Goal: Task Accomplishment & Management: Complete application form

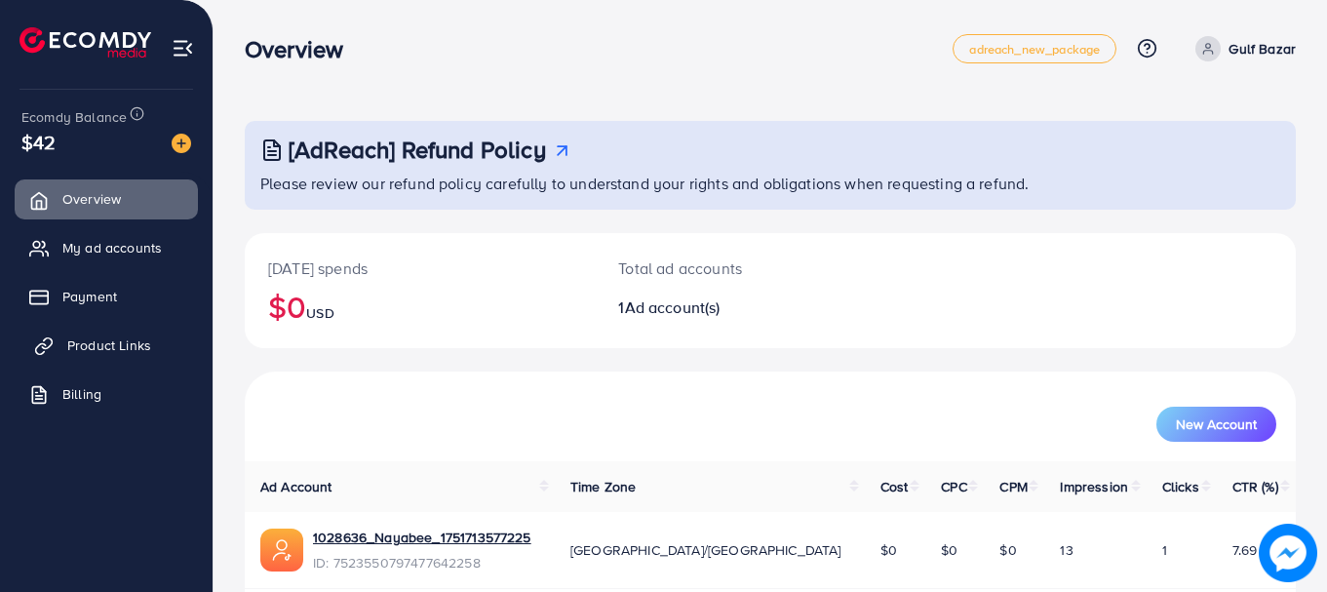
click at [157, 343] on link "Product Links" at bounding box center [106, 345] width 183 height 39
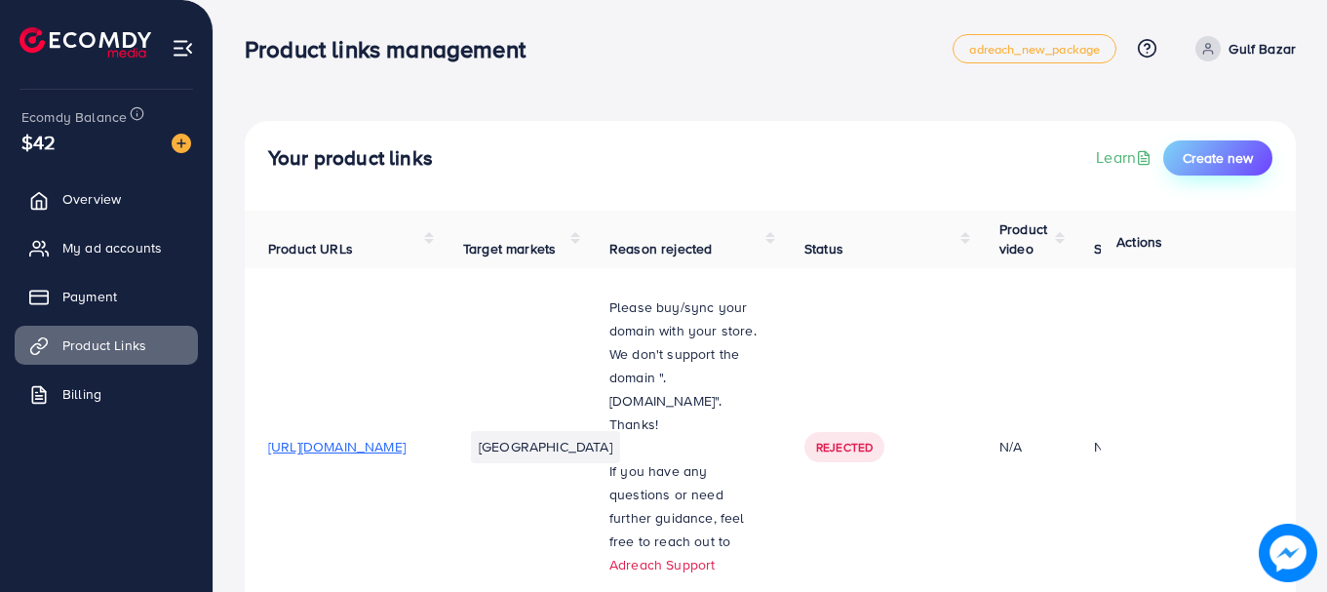
click at [1218, 163] on span "Create new" at bounding box center [1218, 157] width 70 height 19
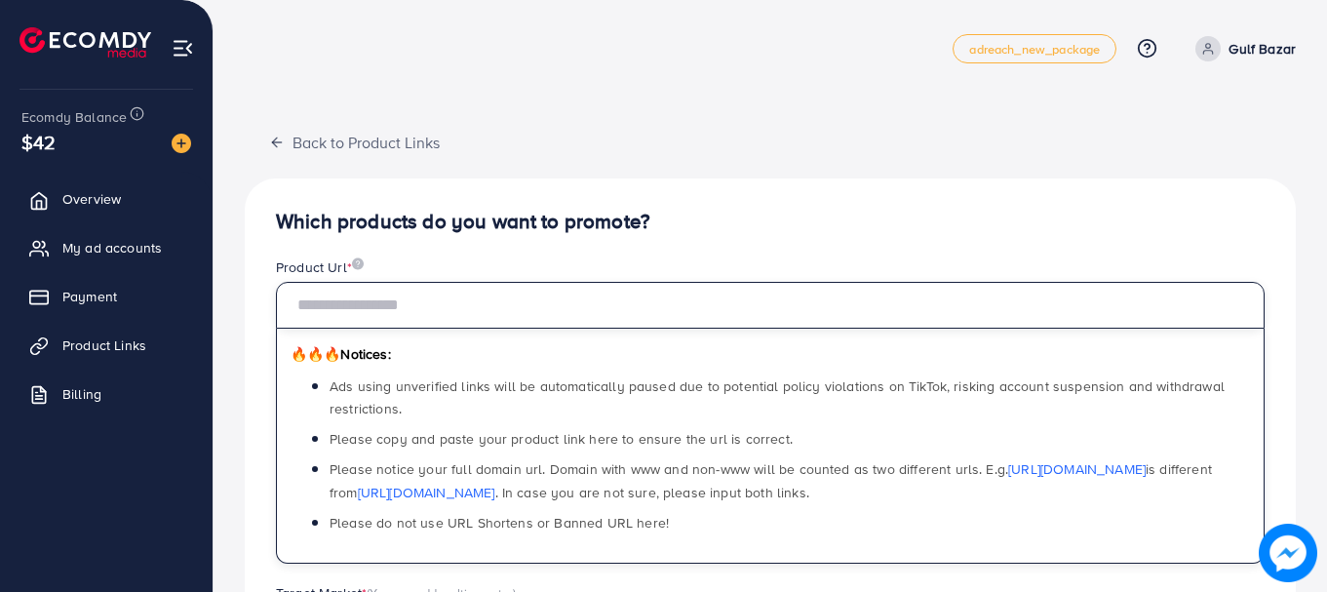
click at [611, 322] on input "text" at bounding box center [770, 305] width 989 height 47
paste input "**********"
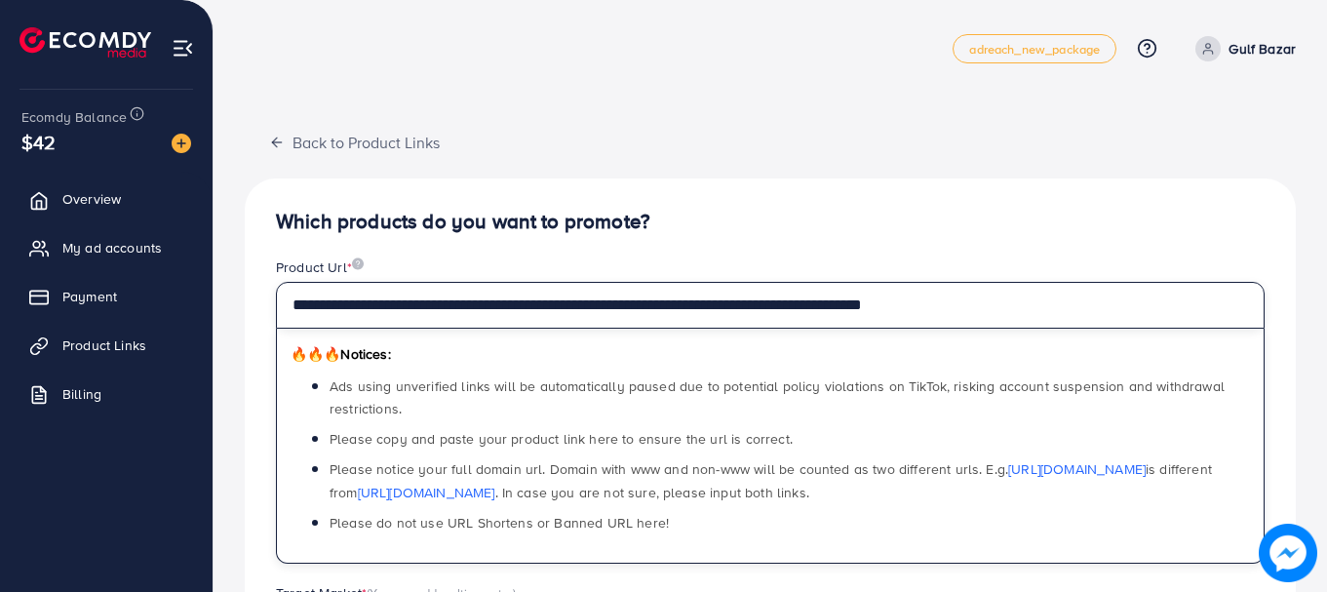
type input "**********"
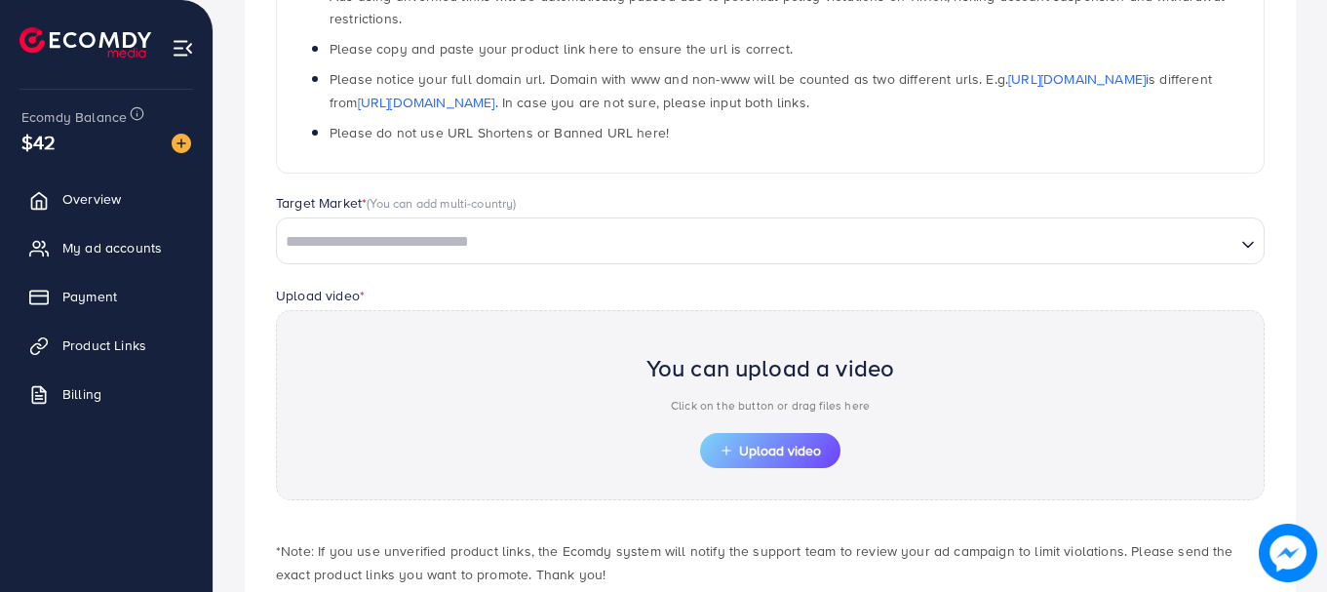
scroll to position [487, 0]
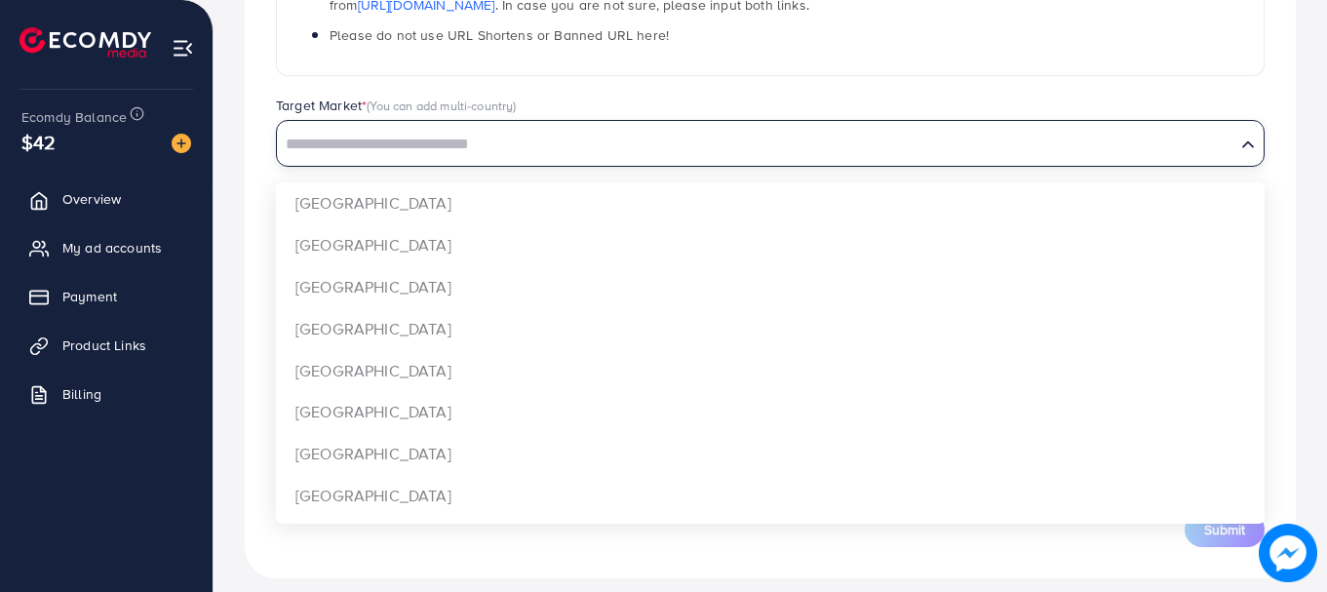
click at [742, 149] on input "Search for option" at bounding box center [756, 145] width 954 height 30
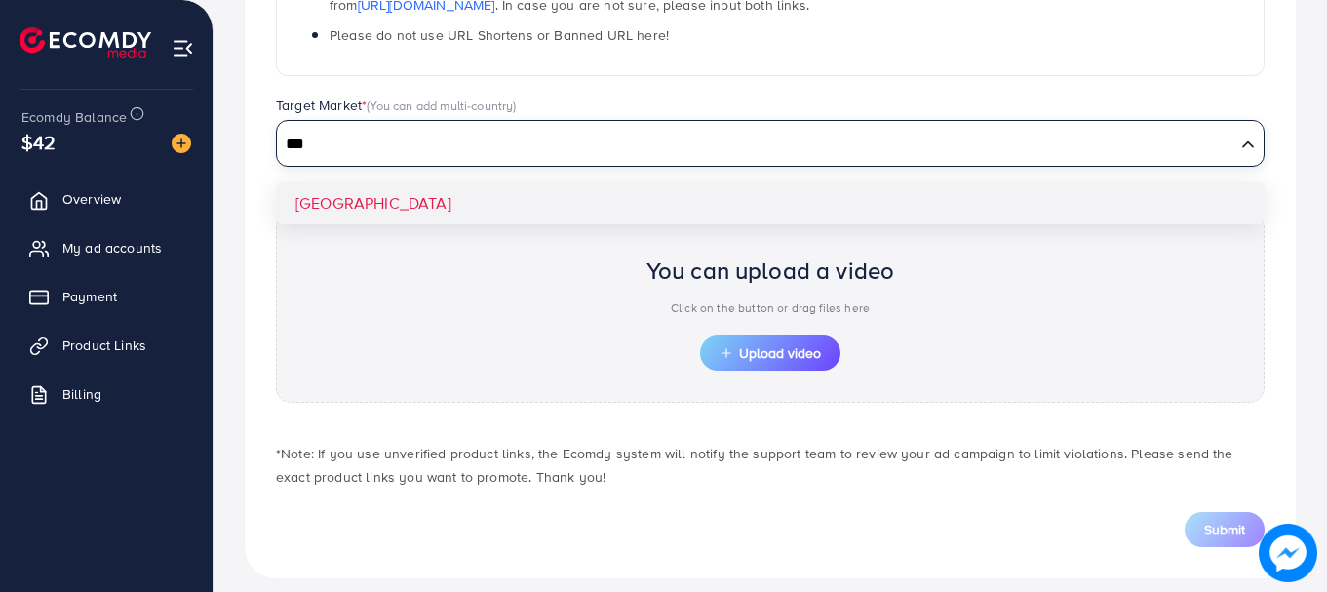
type input "***"
drag, startPoint x: 748, startPoint y: 188, endPoint x: 754, endPoint y: 226, distance: 38.5
click at [748, 187] on div "**********" at bounding box center [770, 134] width 1051 height 887
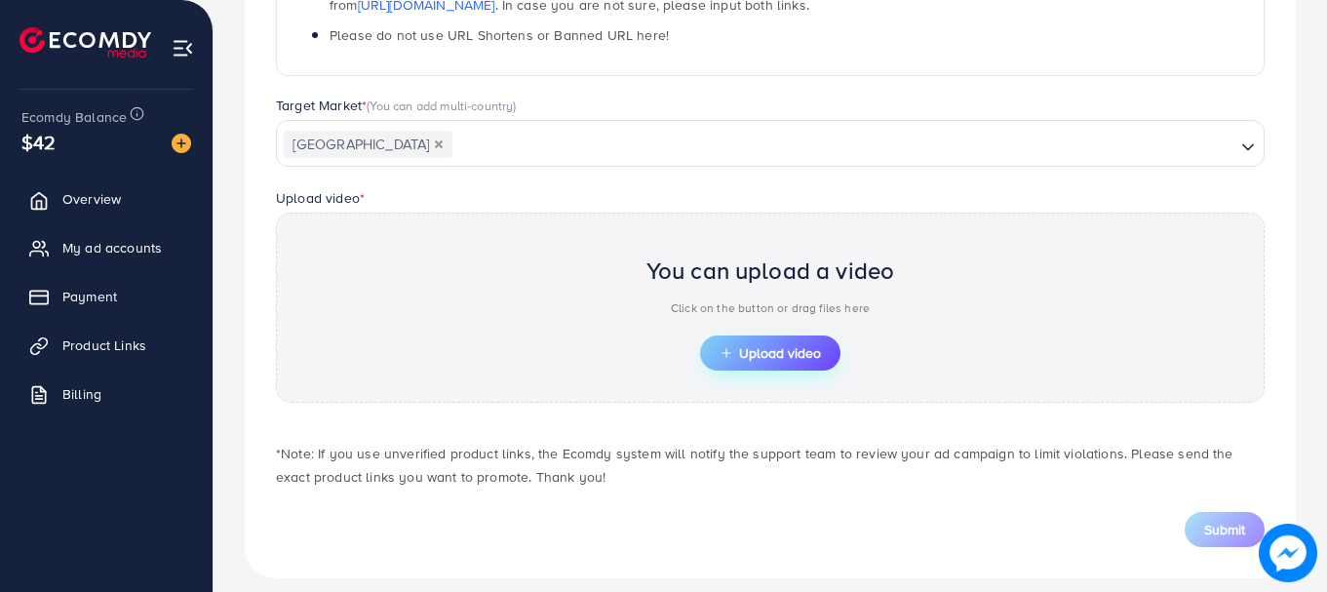
click at [777, 338] on button "Upload video" at bounding box center [770, 352] width 140 height 35
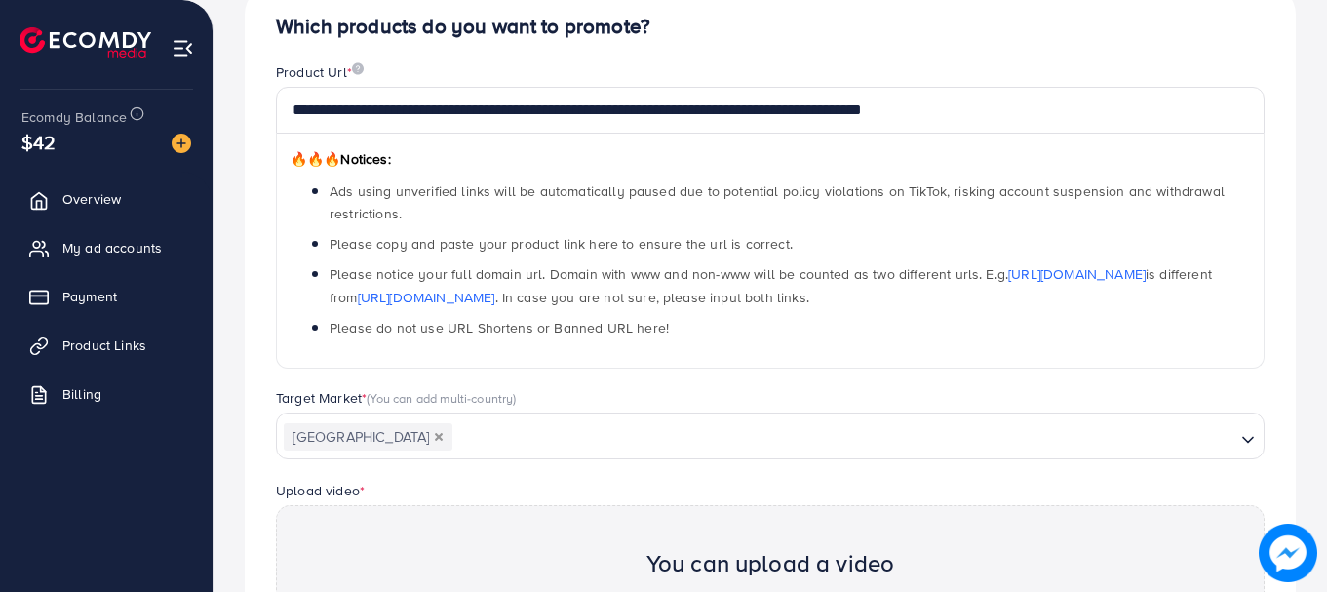
click at [661, 135] on div "🔥🔥🔥 Notices: Ads using unverified links will be automatically paused due to pot…" at bounding box center [770, 251] width 989 height 235
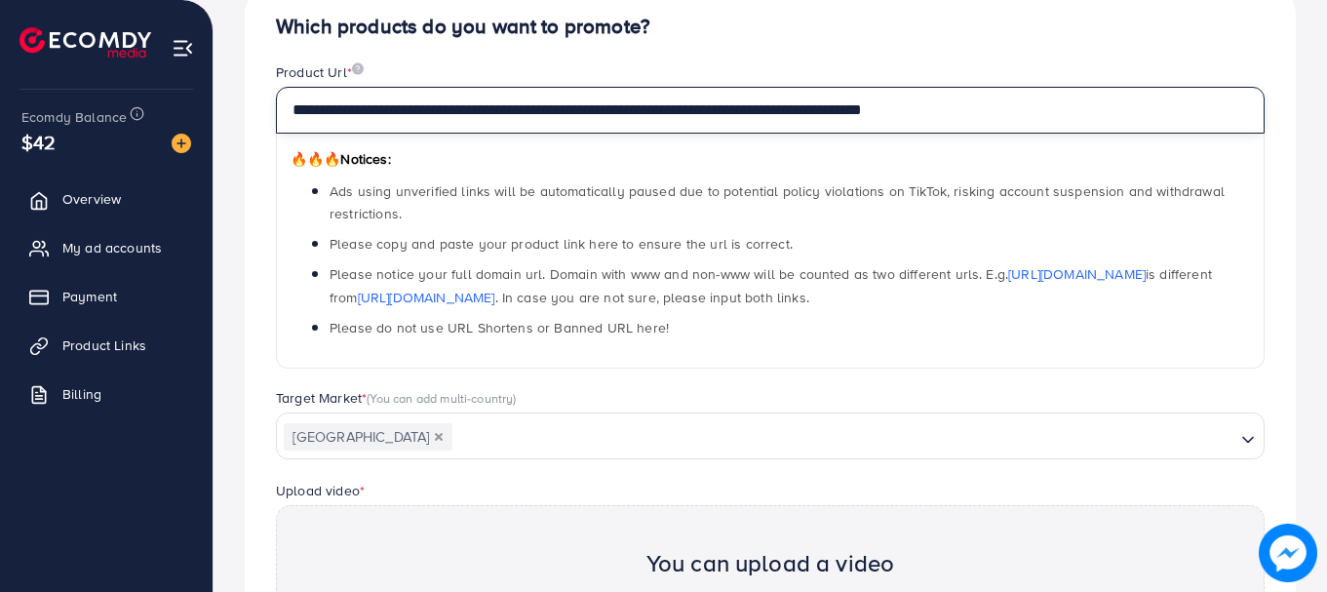
click at [675, 108] on input "**********" at bounding box center [770, 110] width 989 height 47
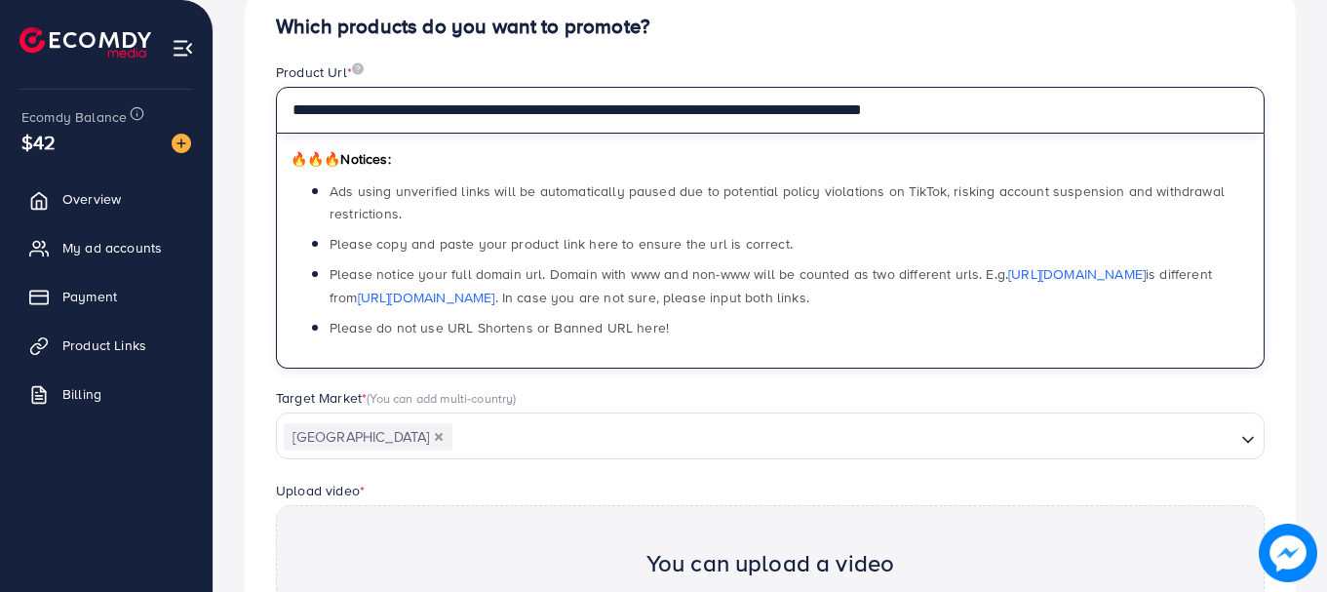
click at [675, 108] on input "**********" at bounding box center [770, 110] width 989 height 47
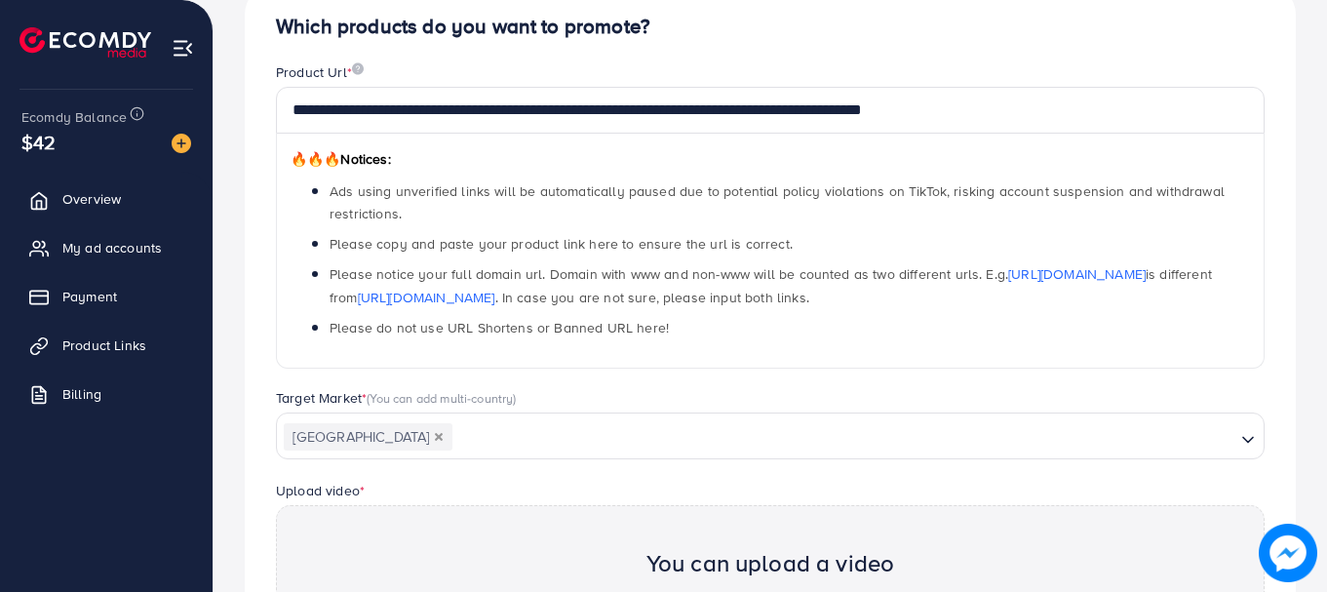
click at [788, 55] on div "**********" at bounding box center [770, 426] width 1051 height 887
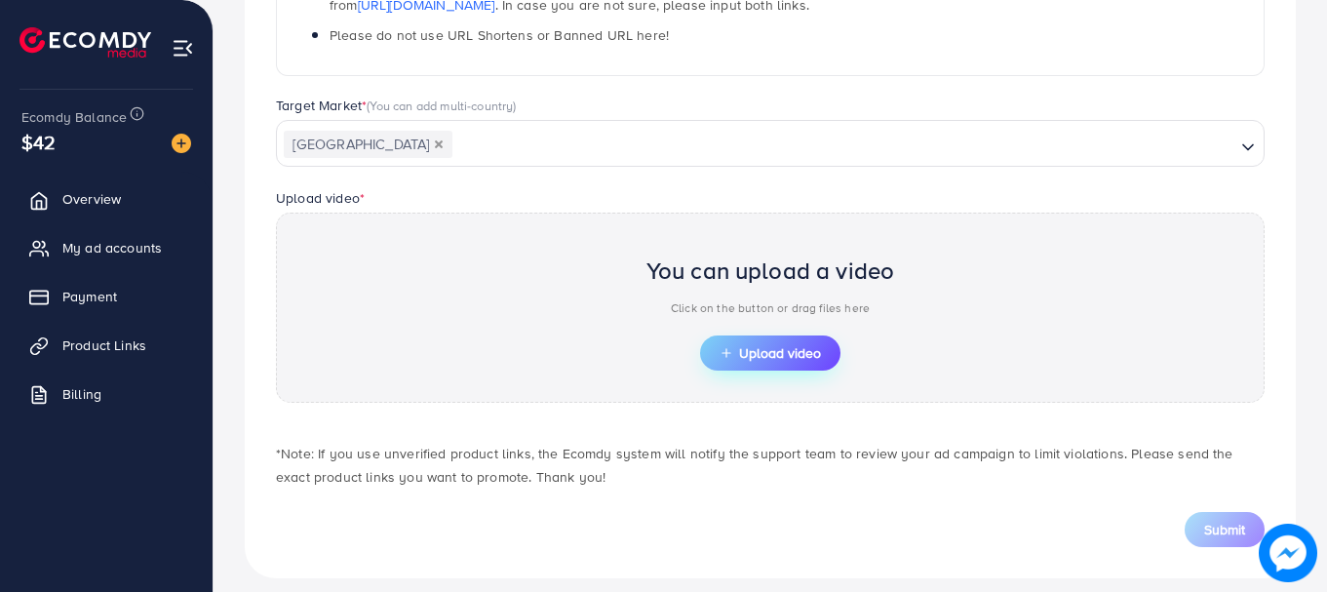
click at [774, 349] on span "Upload video" at bounding box center [770, 353] width 101 height 14
click at [807, 365] on button "Upload video" at bounding box center [770, 352] width 140 height 35
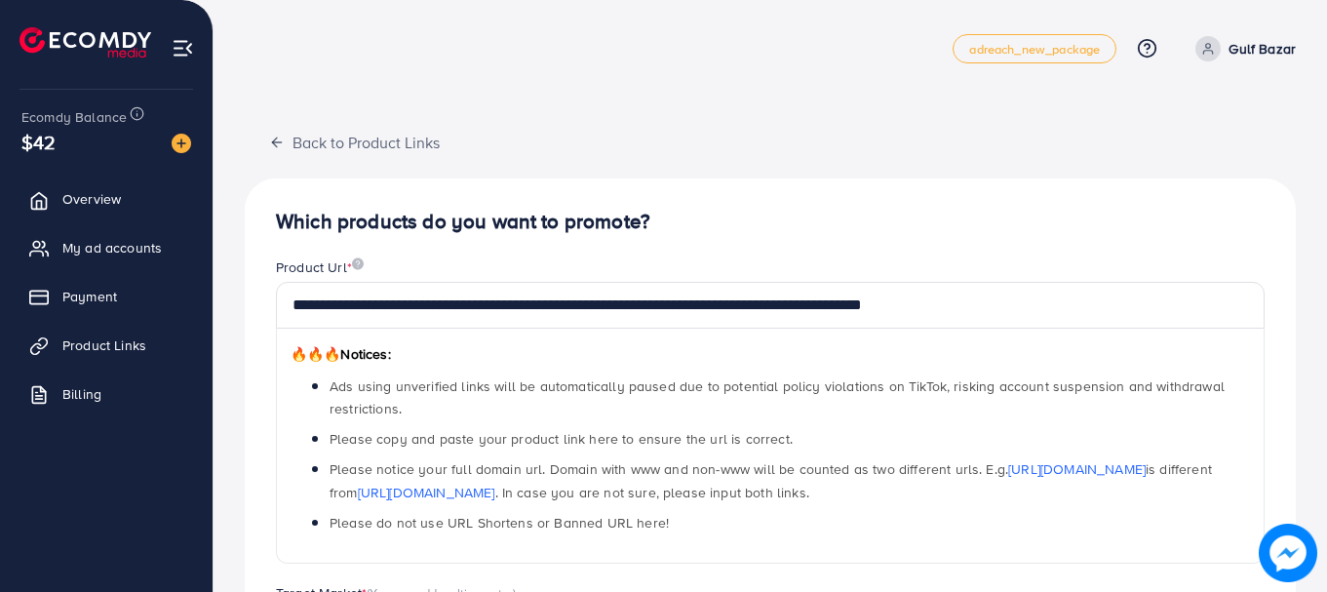
scroll to position [541, 0]
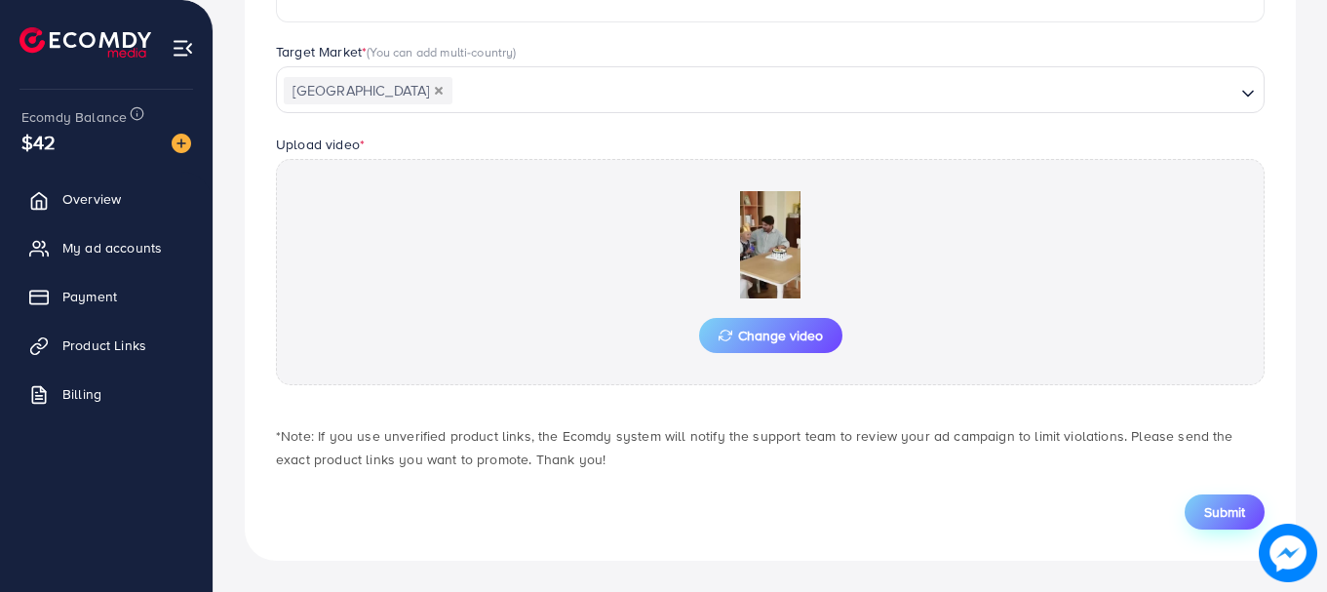
click at [1233, 501] on button "Submit" at bounding box center [1225, 511] width 80 height 35
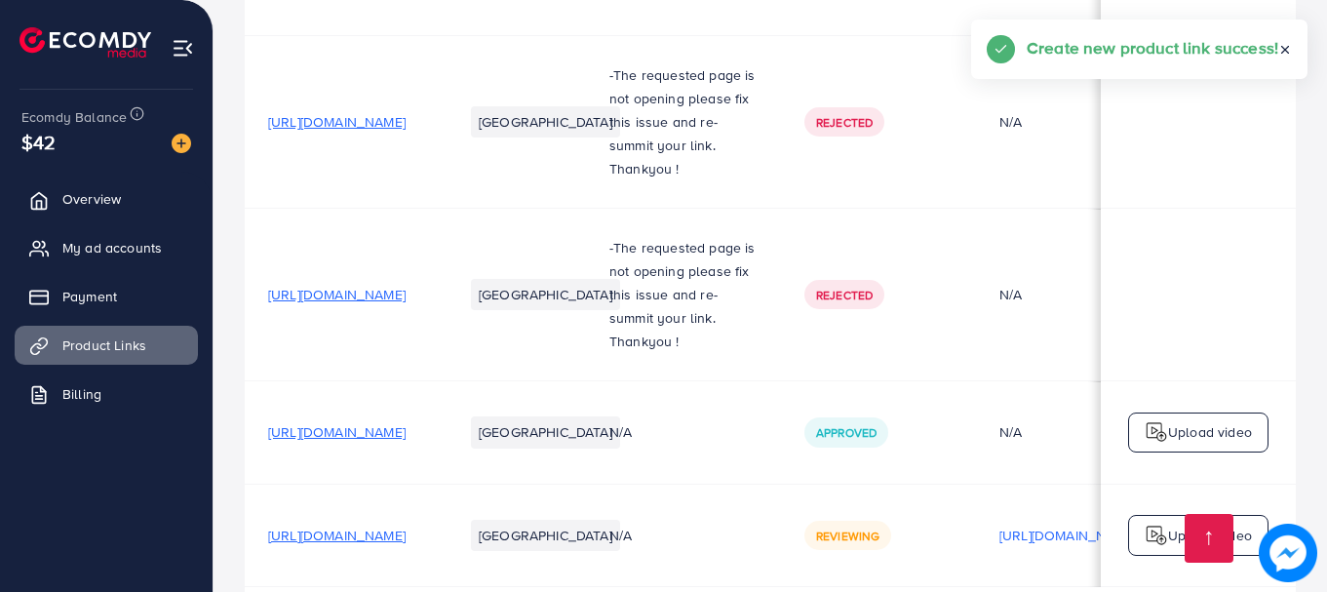
scroll to position [679, 0]
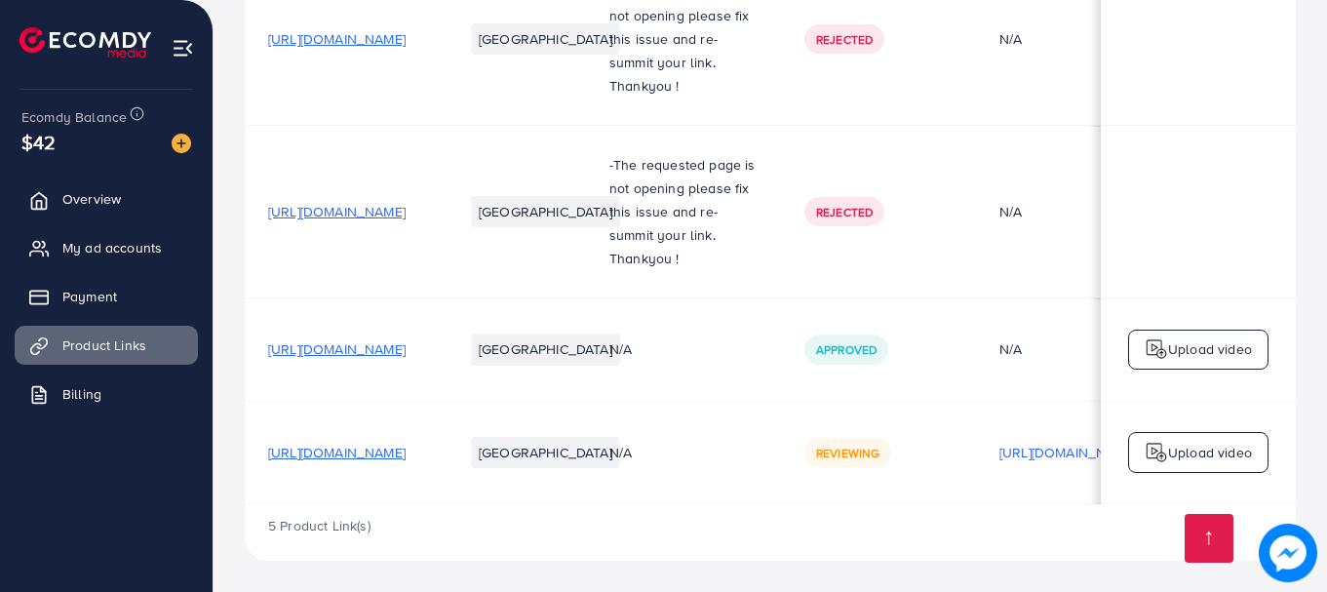
click at [1187, 460] on div "Upload video" at bounding box center [1198, 452] width 140 height 41
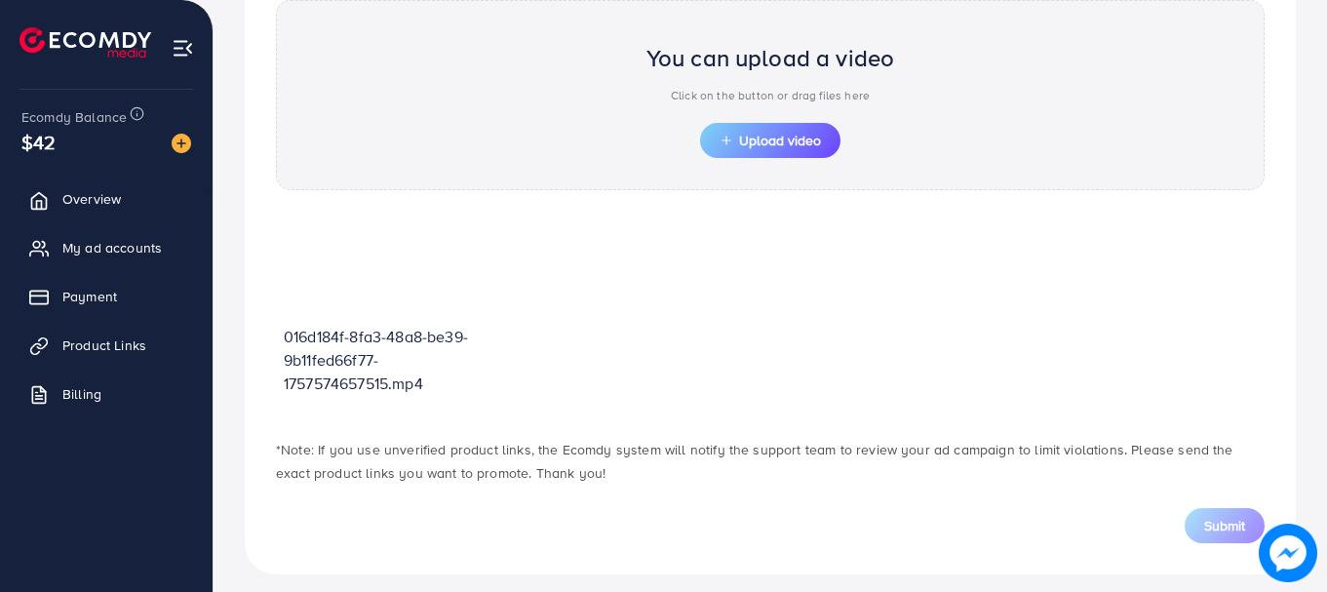
scroll to position [714, 0]
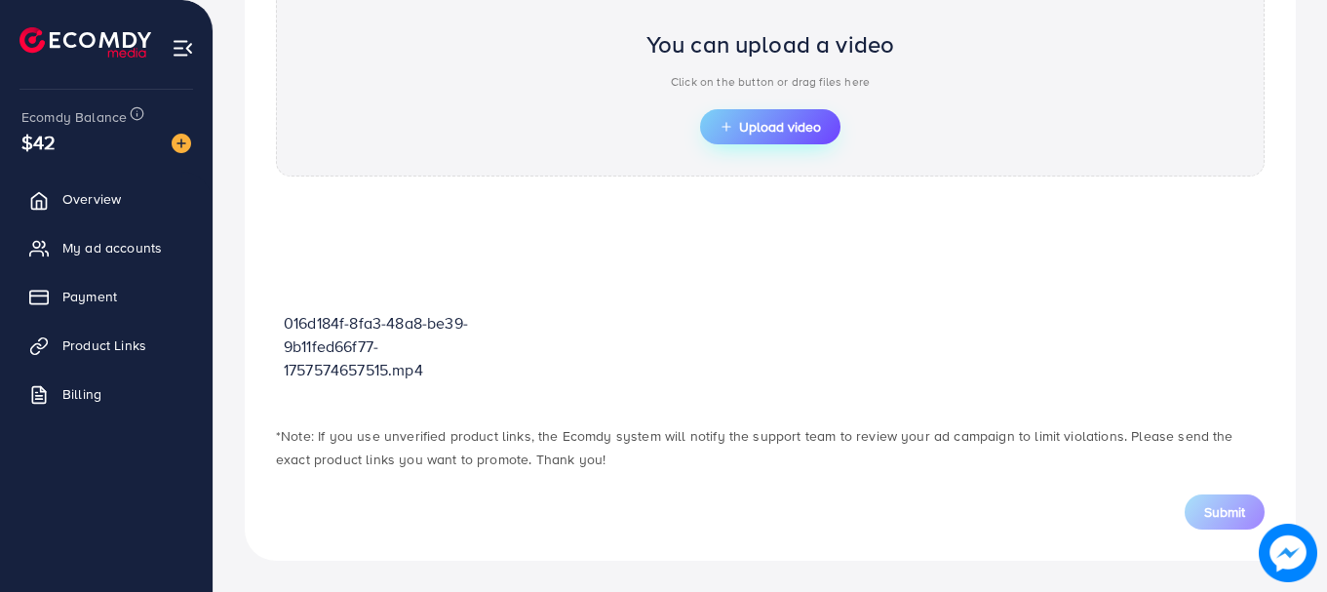
click at [821, 131] on span "Upload video" at bounding box center [770, 127] width 101 height 14
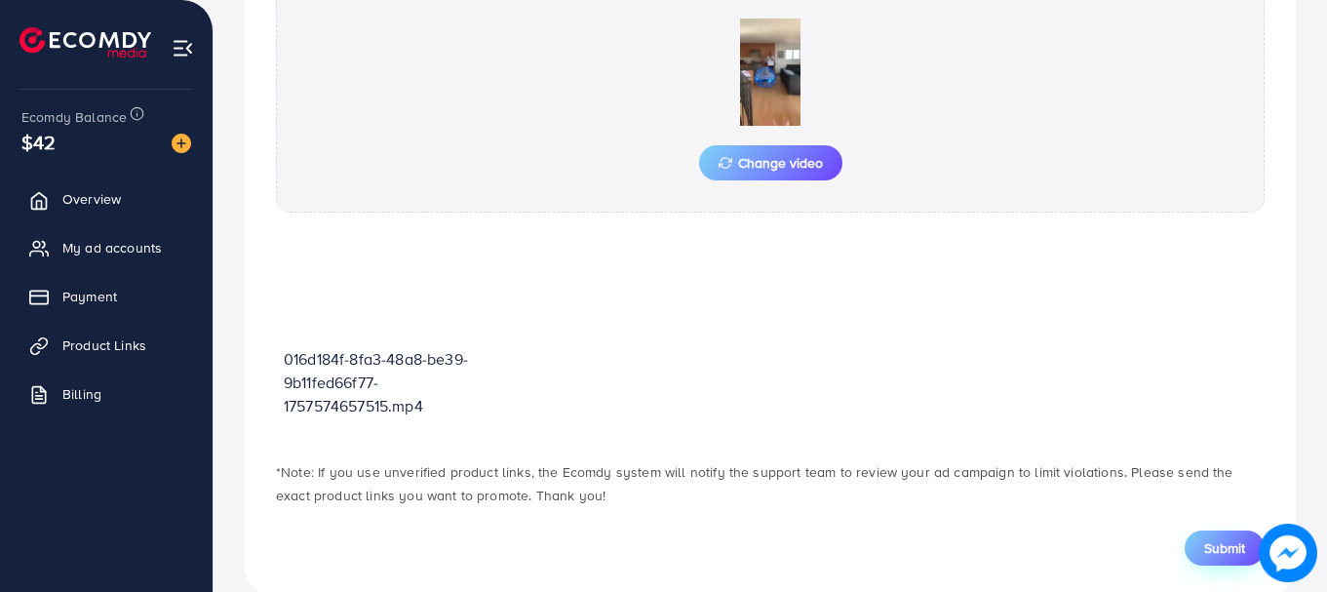
click at [1215, 547] on span "Submit" at bounding box center [1224, 547] width 41 height 19
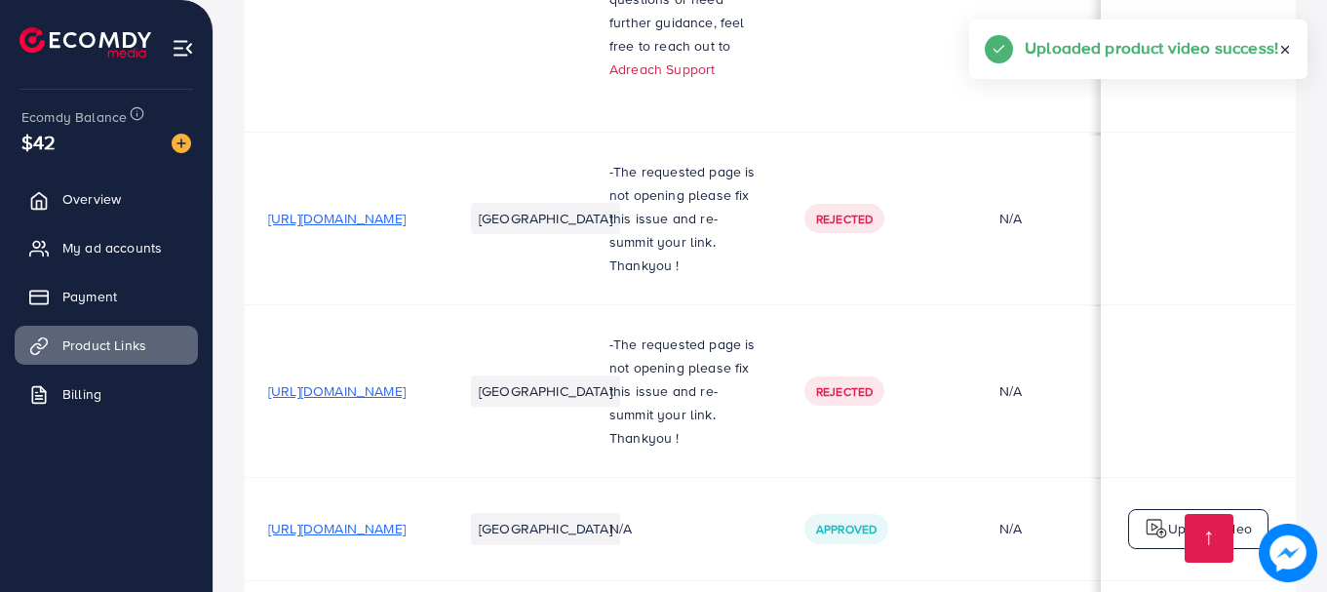
scroll to position [707, 0]
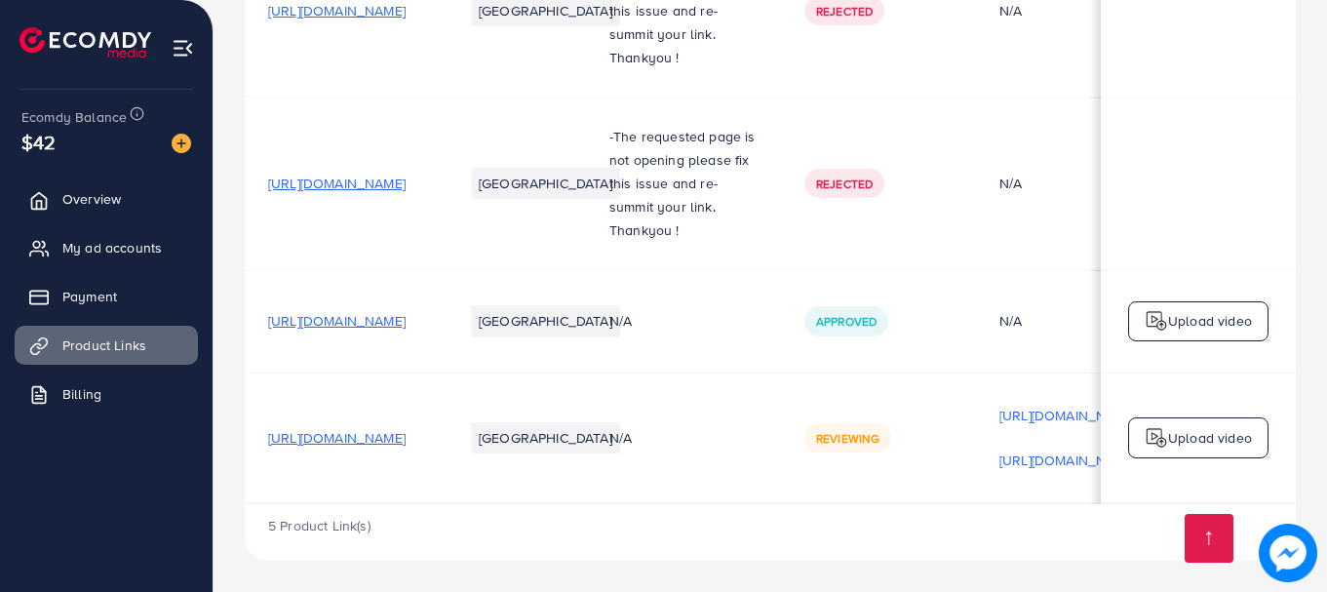
click at [1233, 430] on p "Upload video" at bounding box center [1210, 437] width 84 height 23
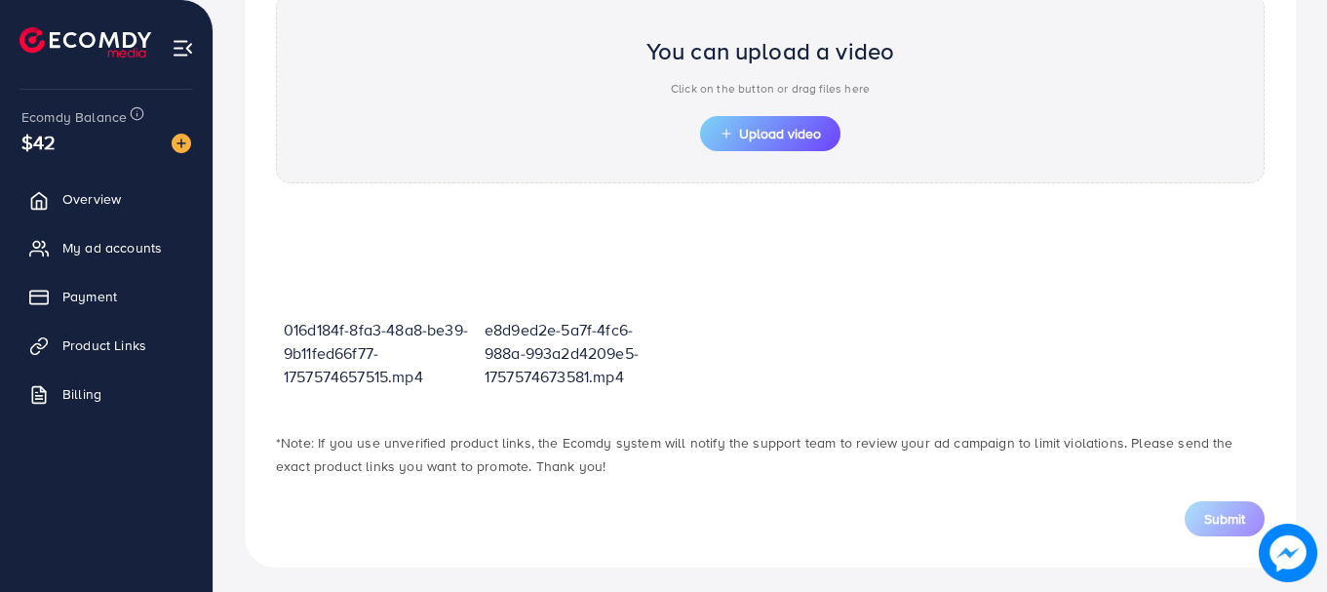
scroll to position [700, 0]
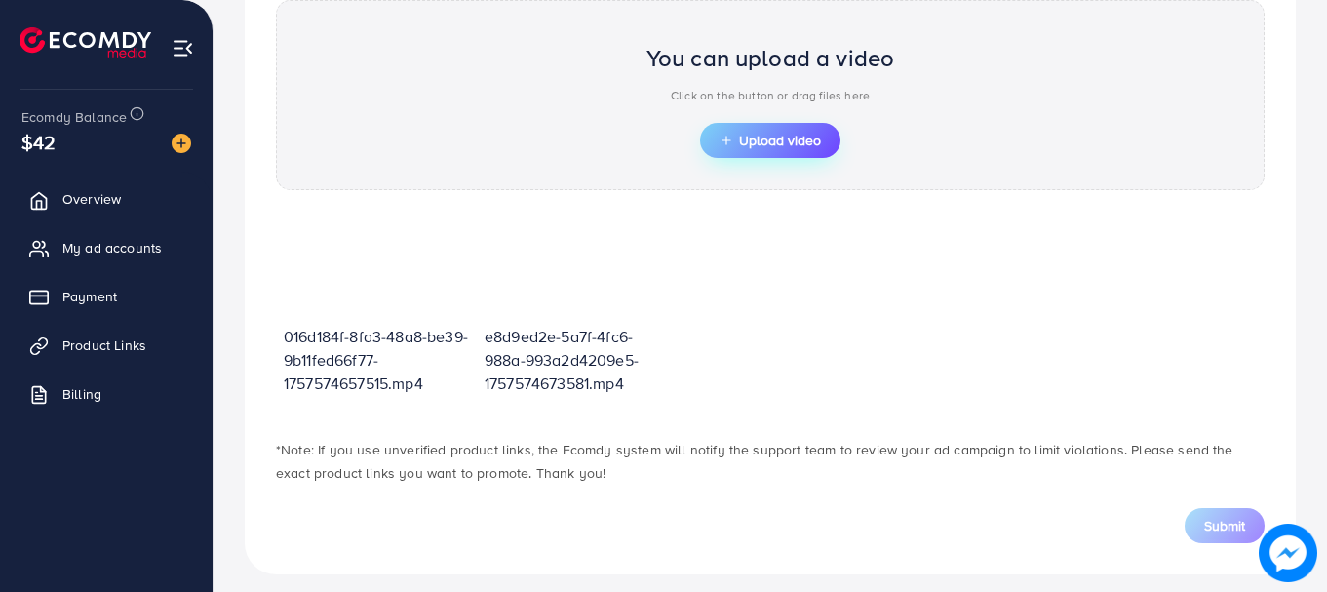
click at [813, 152] on button "Upload video" at bounding box center [770, 140] width 140 height 35
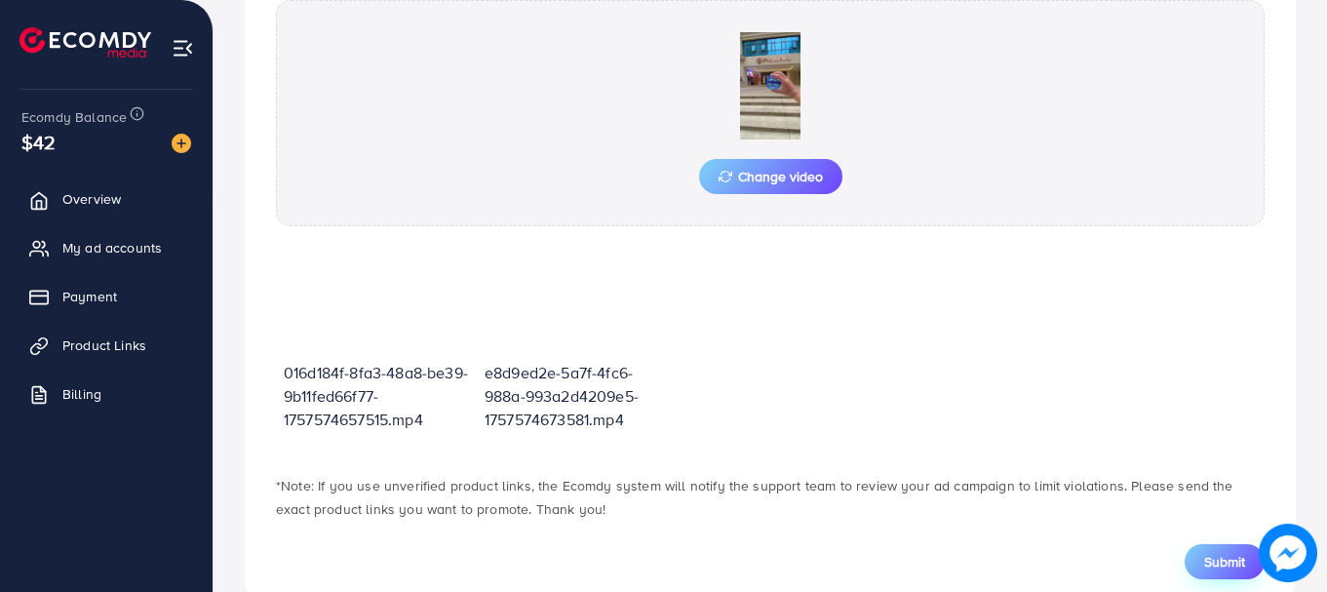
click at [1215, 568] on span "Submit" at bounding box center [1224, 561] width 41 height 19
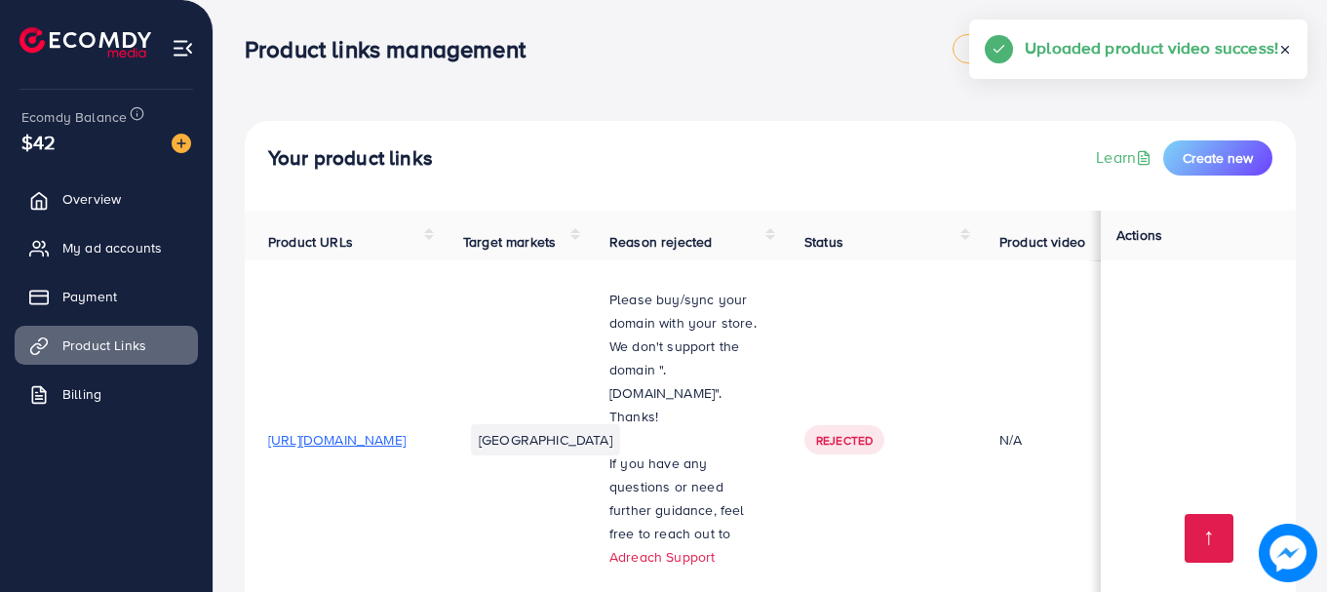
scroll to position [752, 0]
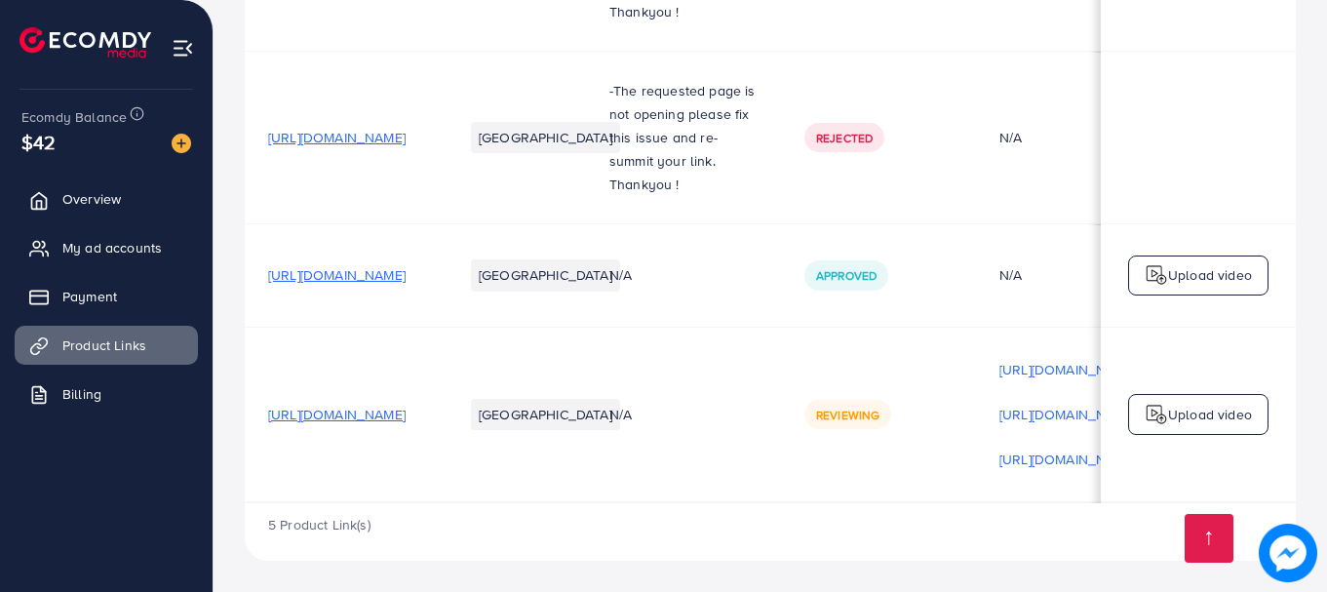
click at [1199, 426] on div "Upload video" at bounding box center [1198, 414] width 140 height 41
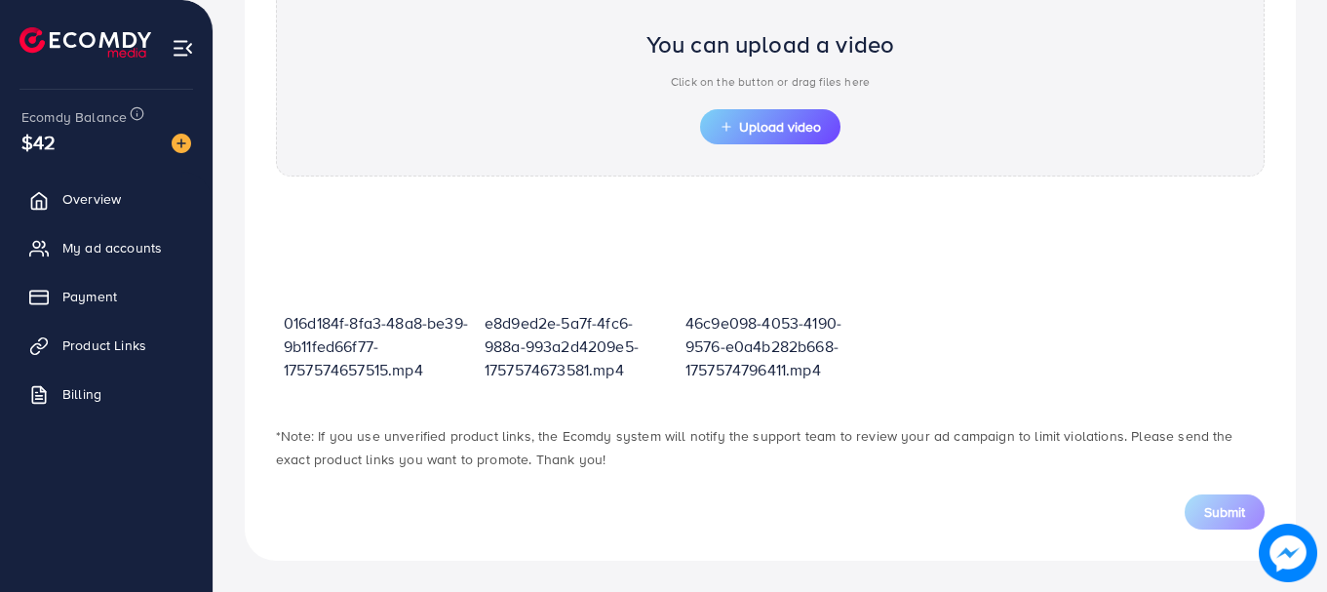
scroll to position [700, 0]
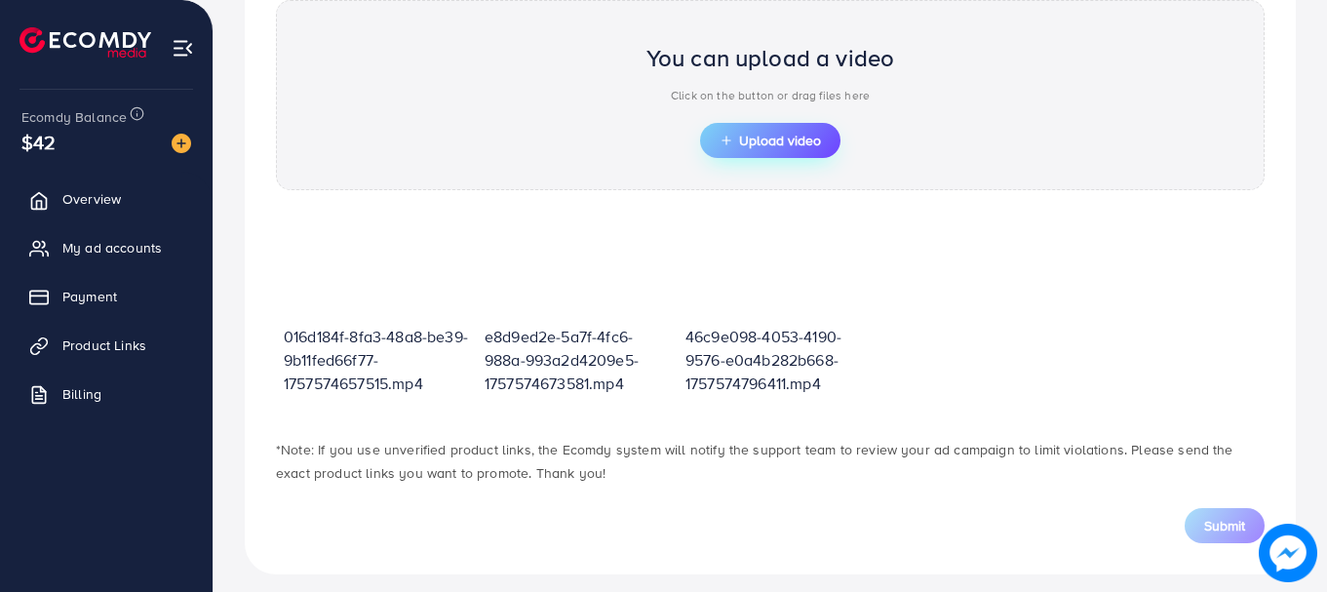
click at [774, 146] on span "Upload video" at bounding box center [770, 141] width 101 height 14
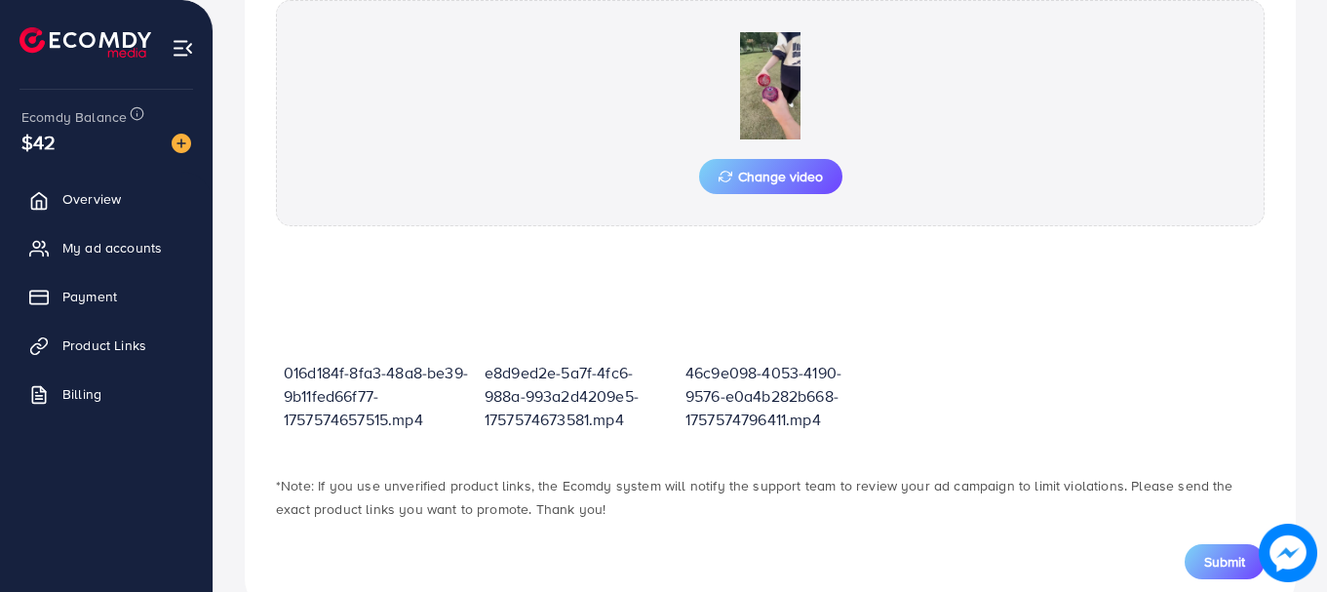
scroll to position [750, 0]
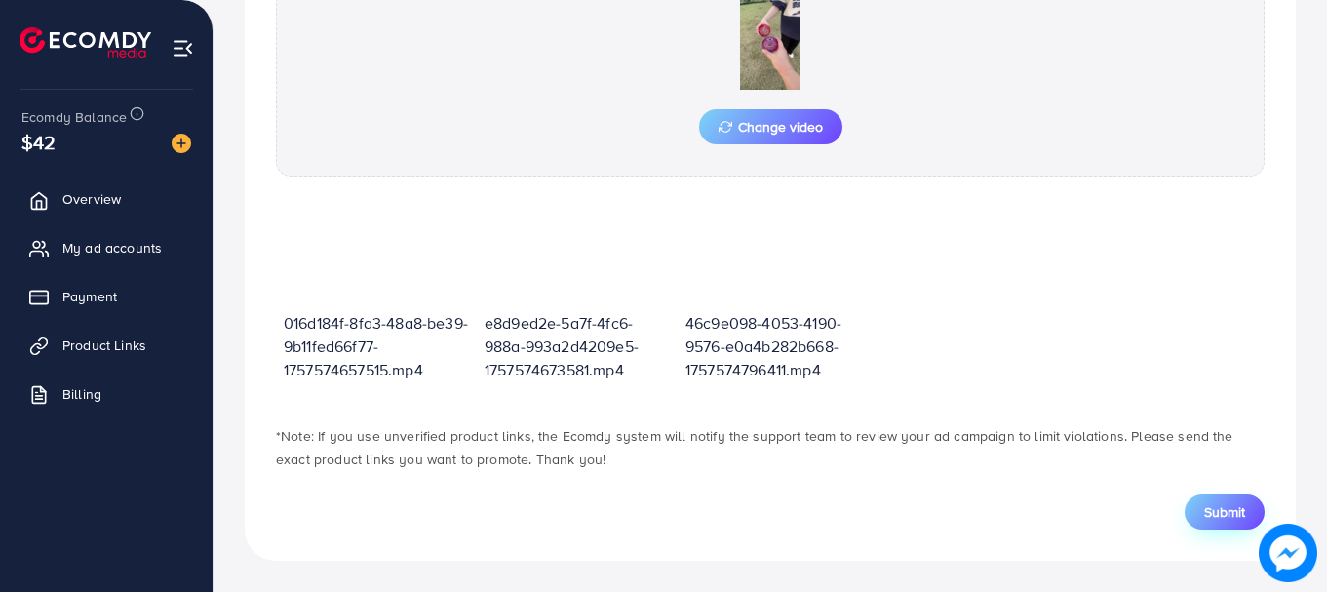
click at [1213, 519] on span "Submit" at bounding box center [1224, 511] width 41 height 19
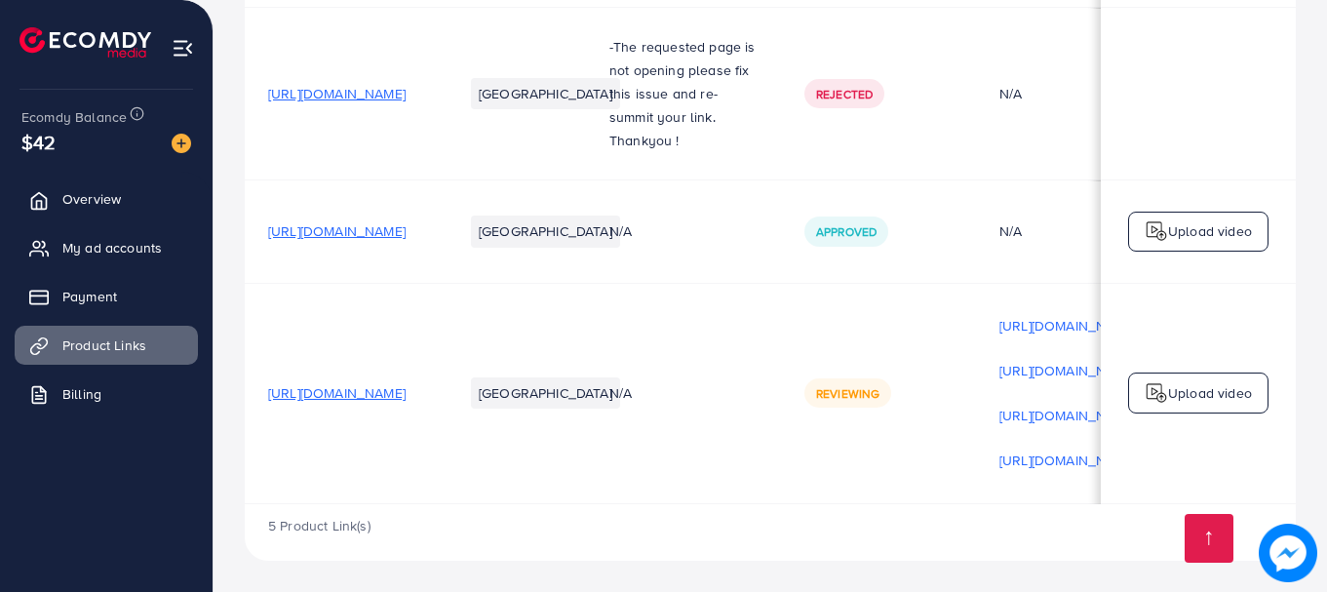
scroll to position [0, 128]
